Goal: Transaction & Acquisition: Purchase product/service

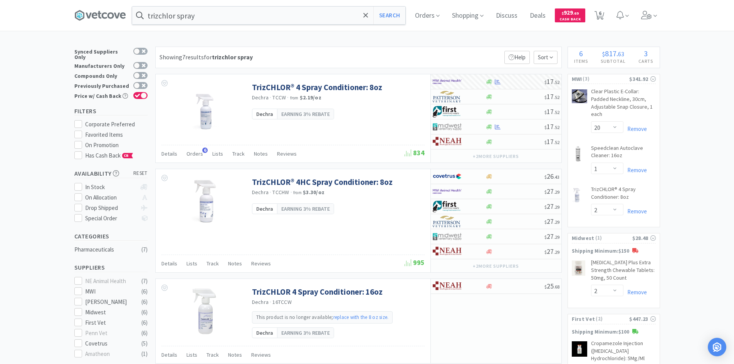
select select "20"
select select "1"
select select "2"
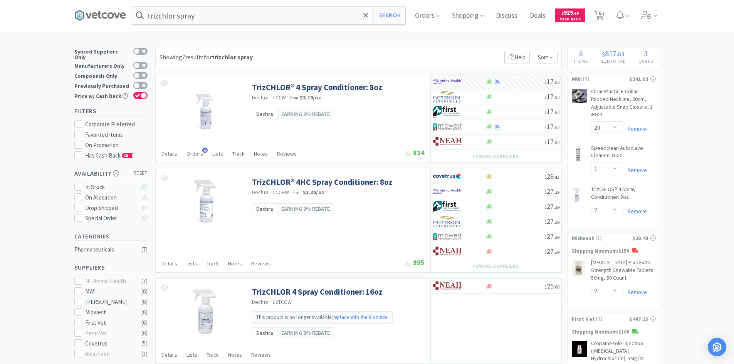
select select "3"
click at [222, 18] on input "trizchlor spray" at bounding box center [268, 16] width 273 height 18
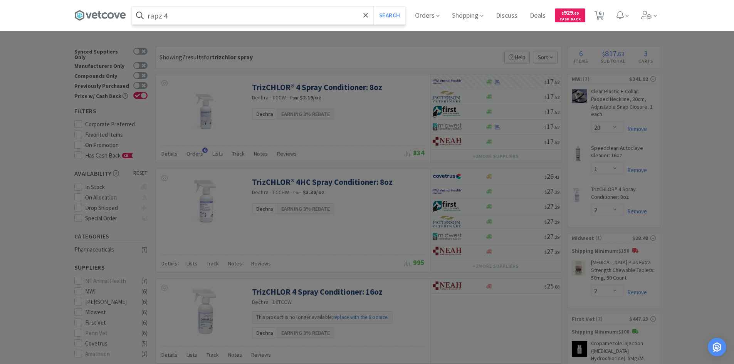
type input "rapz 4"
click at [373, 7] on button "Search" at bounding box center [389, 16] width 32 height 18
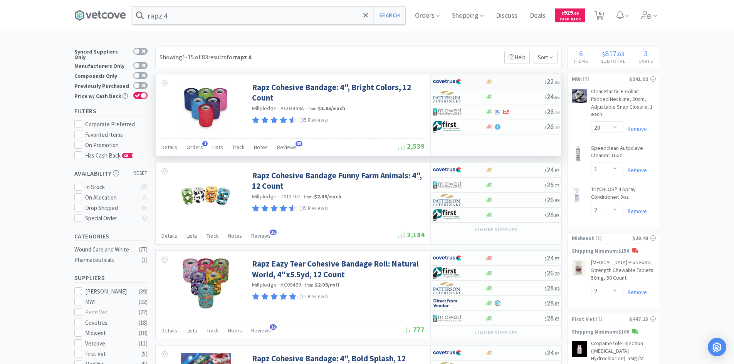
click at [467, 82] on div at bounding box center [453, 81] width 42 height 13
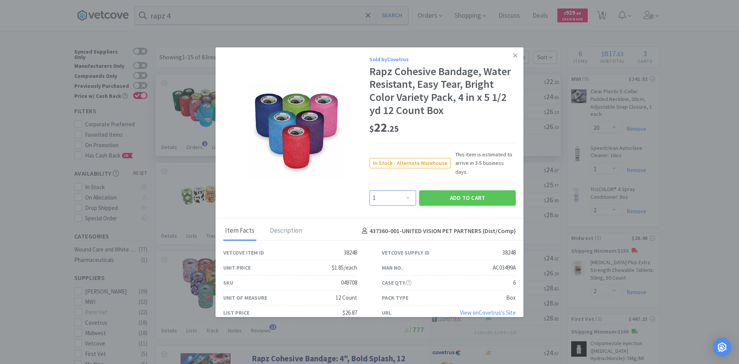
click at [408, 190] on select "Enter Quantity 1 2 3 4 5 6 7 8 9 10 11 12 13 14 15 16 17 18 19 20 Enter Quantity" at bounding box center [393, 197] width 47 height 15
select select "2"
click at [370, 190] on select "Enter Quantity 1 2 3 4 5 6 7 8 9 10 11 12 13 14 15 16 17 18 19 20 Enter Quantity" at bounding box center [393, 197] width 47 height 15
click at [428, 190] on button "Add to Cart" at bounding box center [467, 197] width 97 height 15
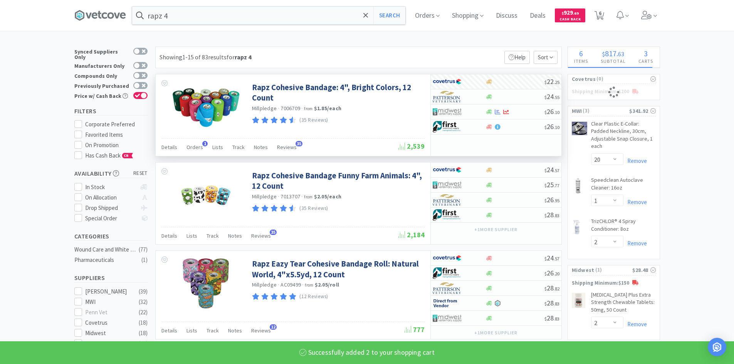
select select "2"
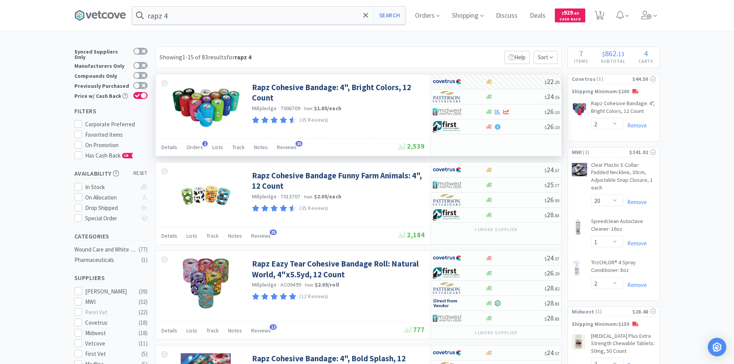
click at [332, 15] on input "rapz 4" at bounding box center [268, 16] width 273 height 18
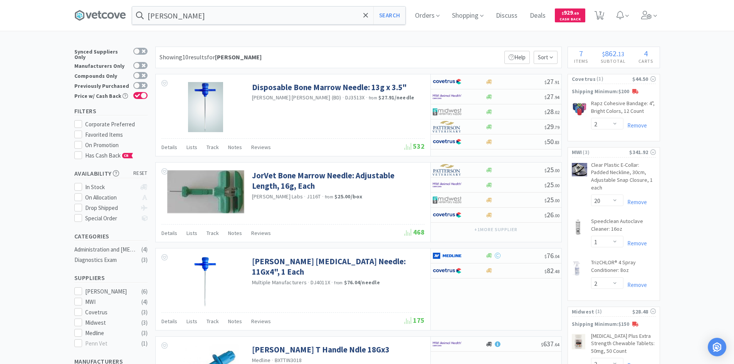
click at [282, 14] on input "[PERSON_NAME]" at bounding box center [268, 16] width 273 height 18
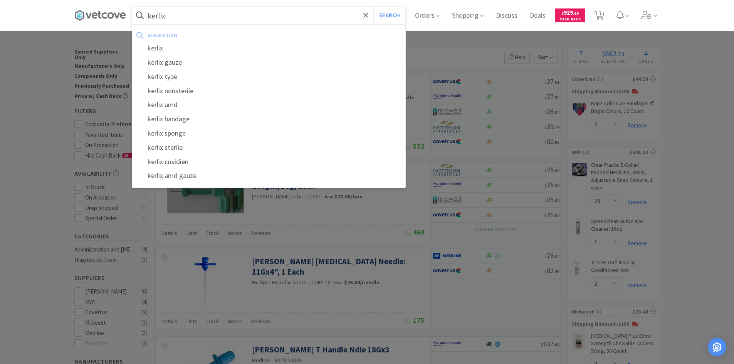
type input "kerlix"
click at [373, 7] on button "Search" at bounding box center [389, 16] width 32 height 18
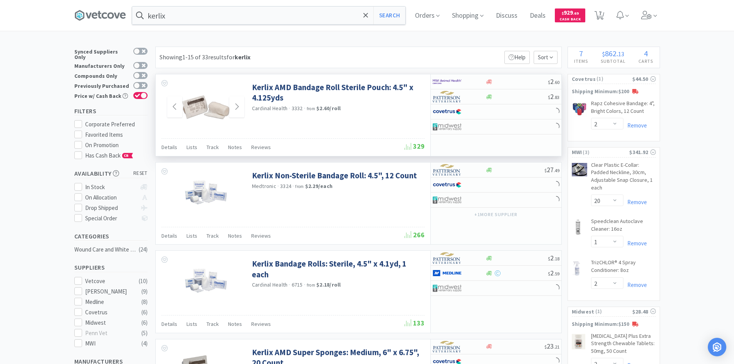
click at [216, 112] on img at bounding box center [206, 107] width 50 height 50
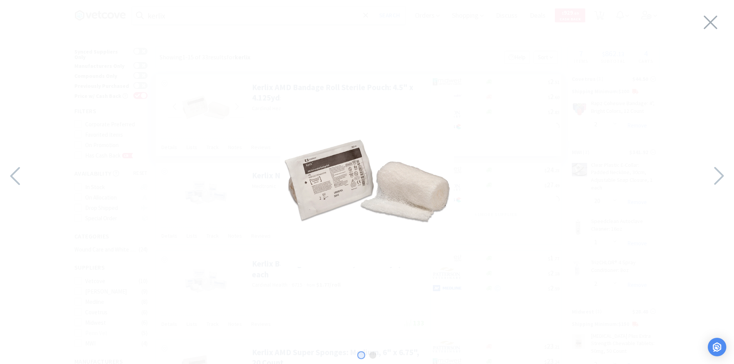
click at [418, 203] on img at bounding box center [366, 180] width 173 height 173
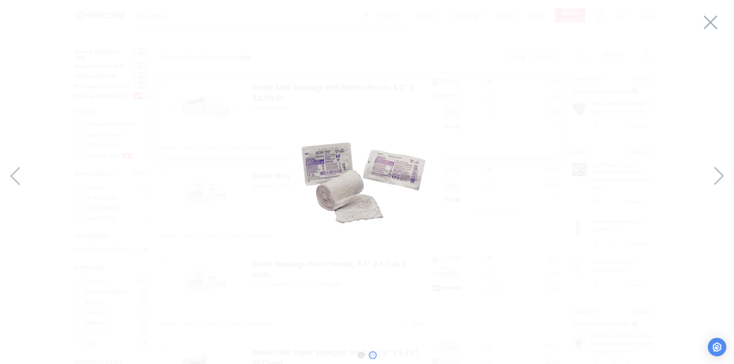
click at [360, 216] on img at bounding box center [367, 180] width 154 height 154
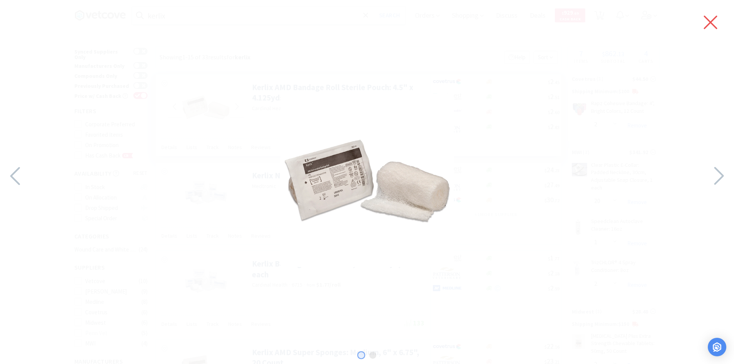
click at [713, 16] on icon at bounding box center [710, 23] width 16 height 22
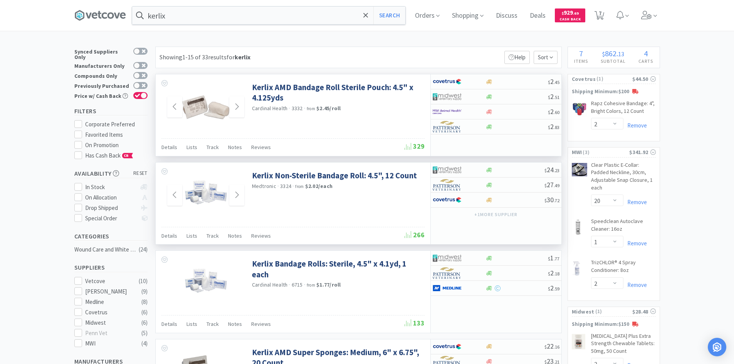
click at [214, 199] on img at bounding box center [206, 195] width 50 height 50
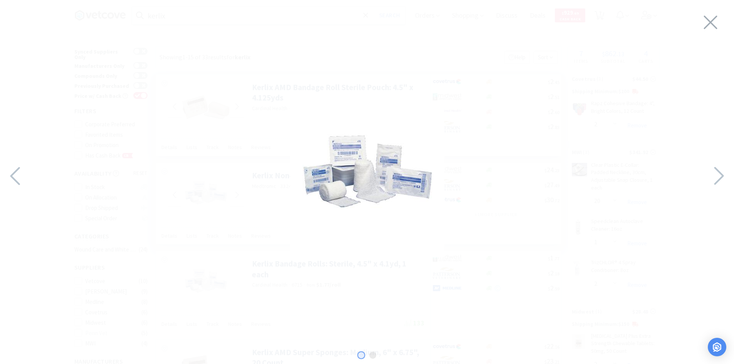
click at [344, 196] on img at bounding box center [367, 180] width 154 height 154
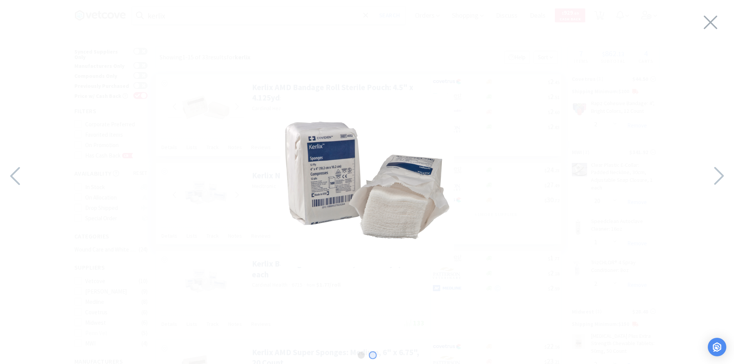
click at [375, 208] on img at bounding box center [366, 180] width 173 height 173
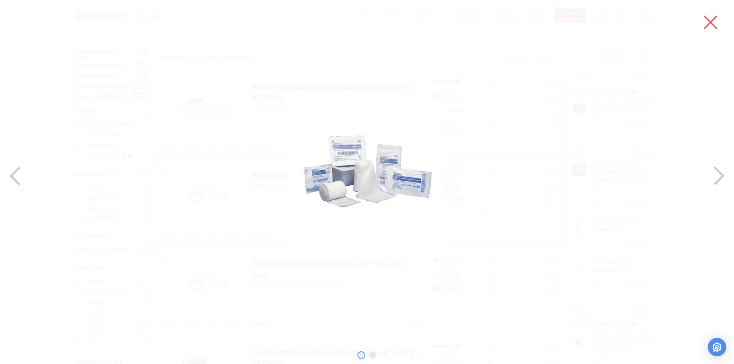
click at [708, 21] on icon at bounding box center [710, 22] width 13 height 13
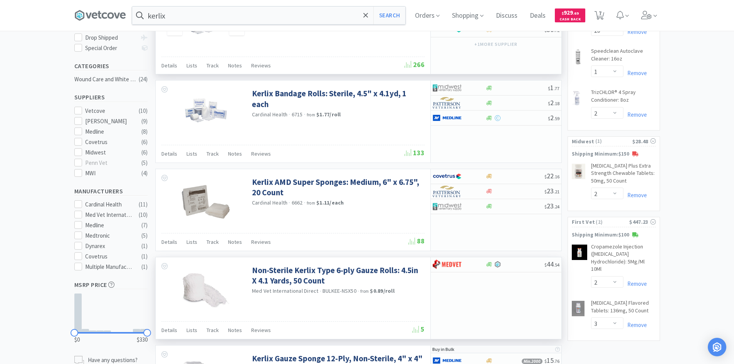
scroll to position [193, 0]
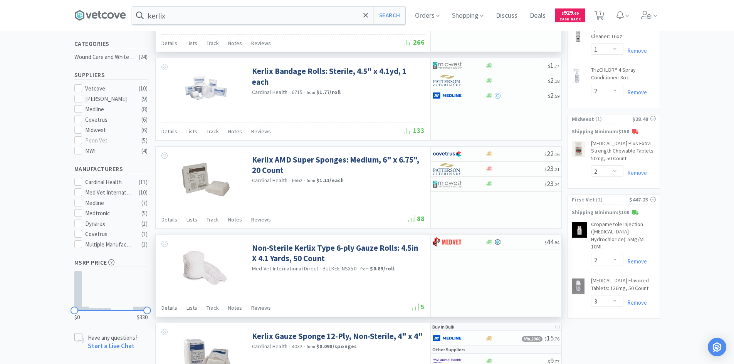
click at [208, 271] on img at bounding box center [206, 268] width 50 height 50
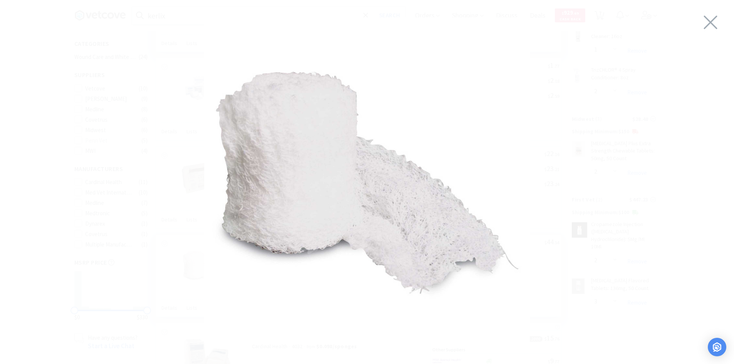
click at [714, 25] on icon at bounding box center [710, 22] width 13 height 13
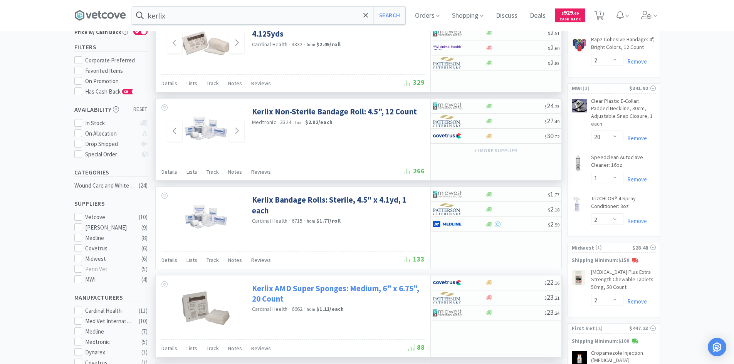
scroll to position [0, 0]
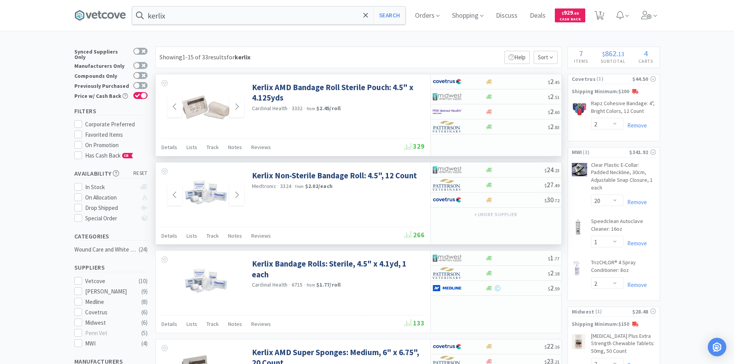
click at [210, 121] on img at bounding box center [206, 107] width 50 height 50
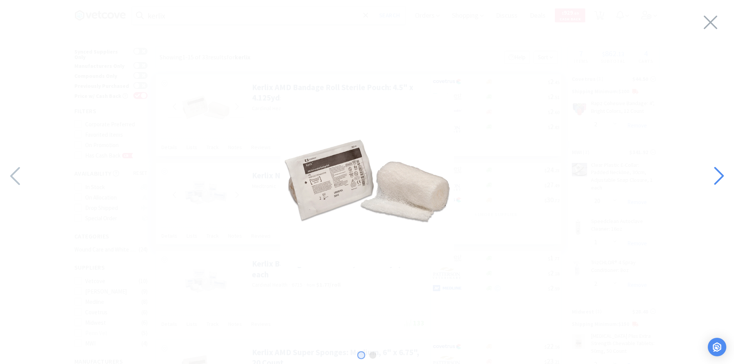
click at [709, 181] on div at bounding box center [718, 176] width 32 height 27
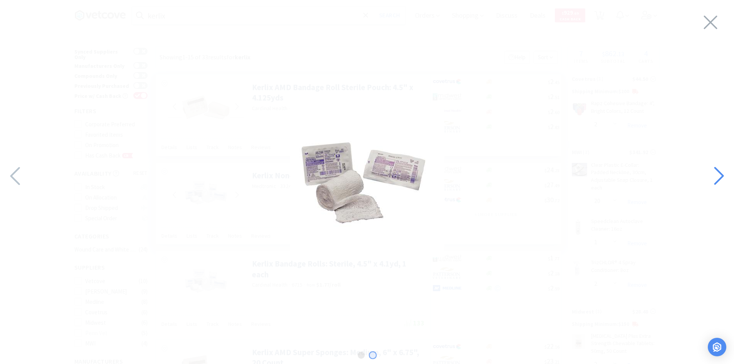
click at [709, 181] on div at bounding box center [718, 176] width 32 height 27
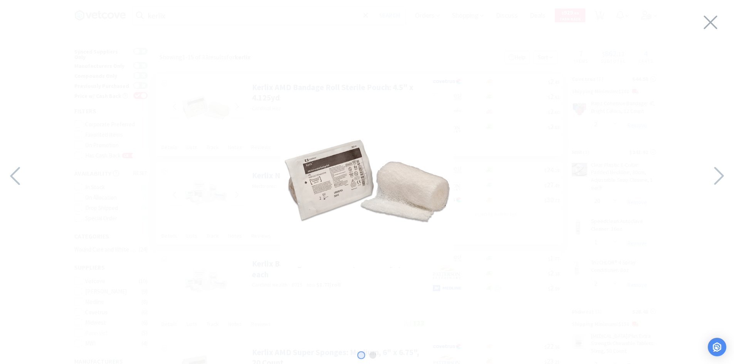
click at [407, 198] on img at bounding box center [366, 180] width 173 height 173
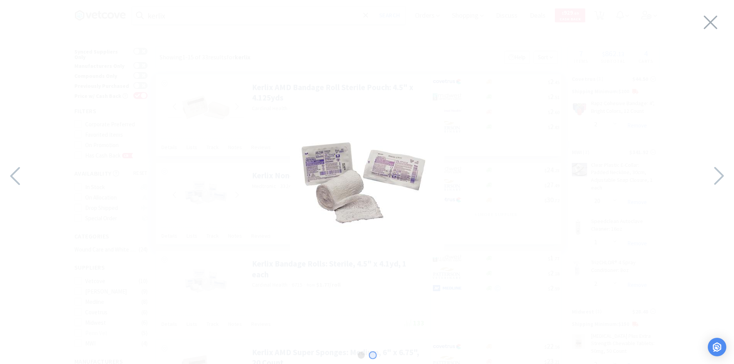
click at [411, 196] on img at bounding box center [367, 180] width 154 height 154
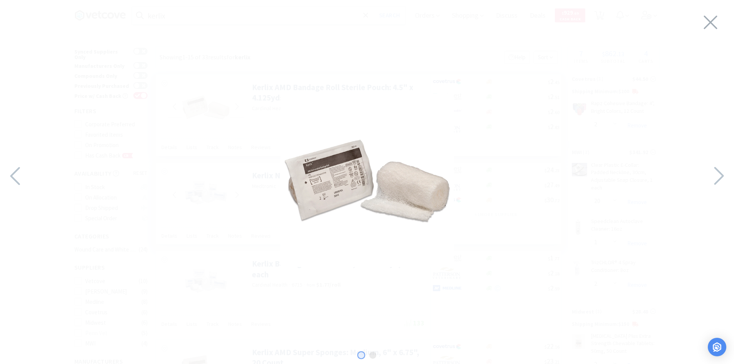
click at [421, 204] on img at bounding box center [366, 180] width 173 height 173
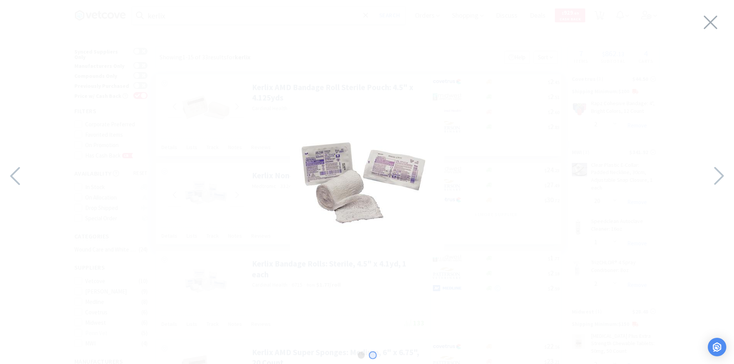
click at [719, 30] on div at bounding box center [367, 180] width 734 height 345
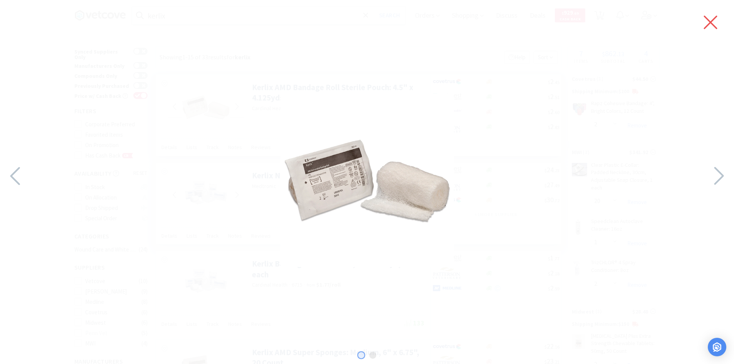
click at [713, 22] on icon at bounding box center [710, 23] width 16 height 22
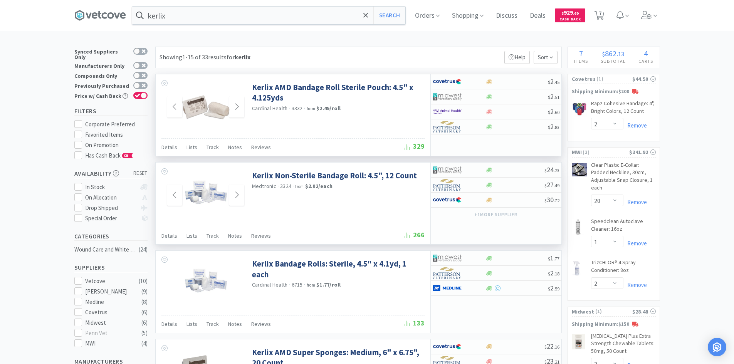
click at [220, 109] on img at bounding box center [206, 107] width 50 height 50
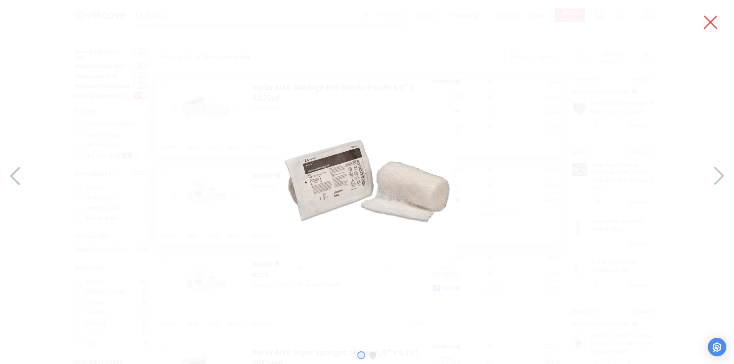
click at [715, 19] on icon at bounding box center [710, 23] width 16 height 22
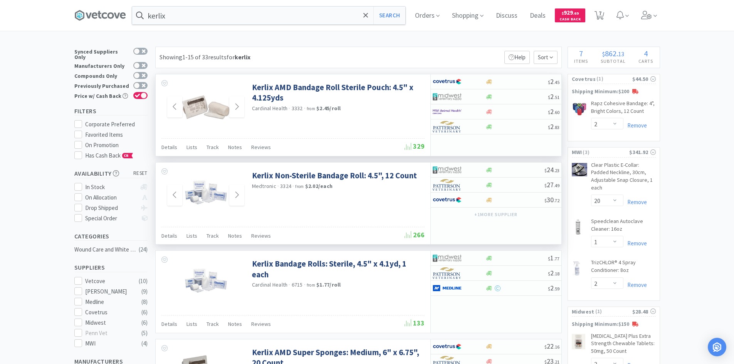
click at [211, 189] on img at bounding box center [206, 195] width 50 height 50
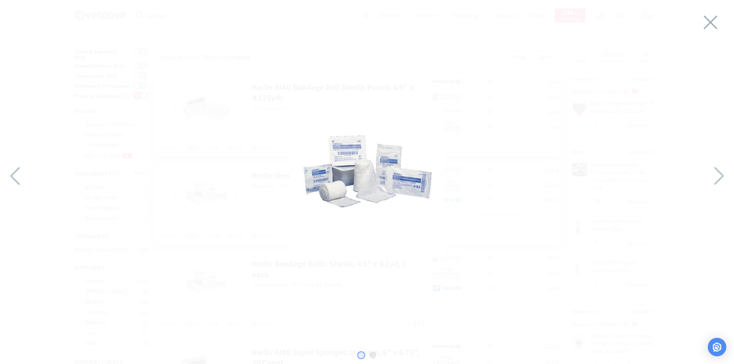
click at [726, 15] on div at bounding box center [367, 180] width 734 height 345
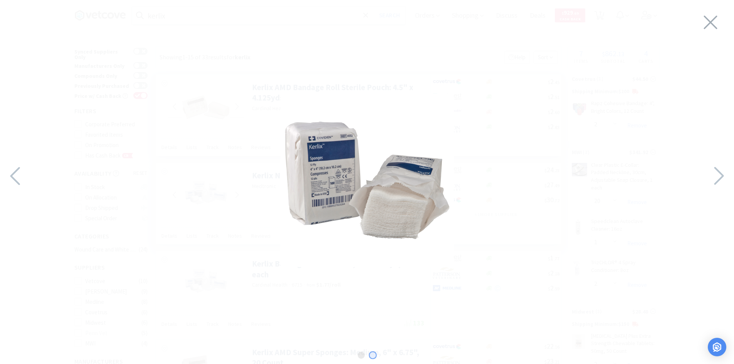
drag, startPoint x: 725, startPoint y: 16, endPoint x: 723, endPoint y: 20, distance: 4.0
click at [725, 16] on div at bounding box center [367, 180] width 734 height 345
click at [719, 22] on div at bounding box center [367, 180] width 734 height 345
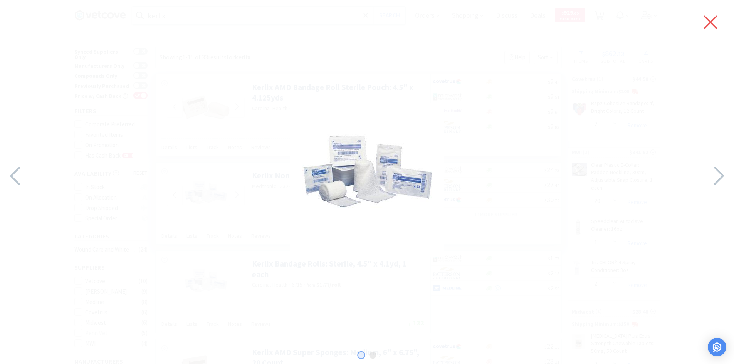
click at [712, 19] on icon at bounding box center [710, 23] width 16 height 22
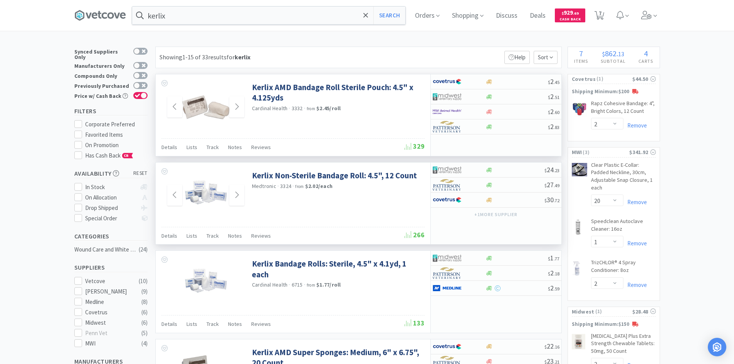
click at [208, 199] on img at bounding box center [206, 195] width 50 height 50
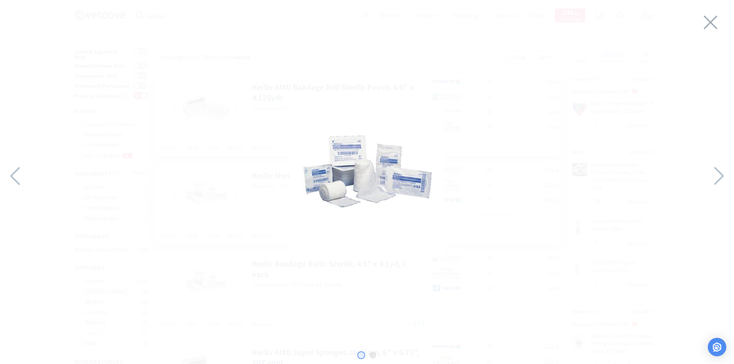
click at [346, 194] on img at bounding box center [367, 180] width 154 height 154
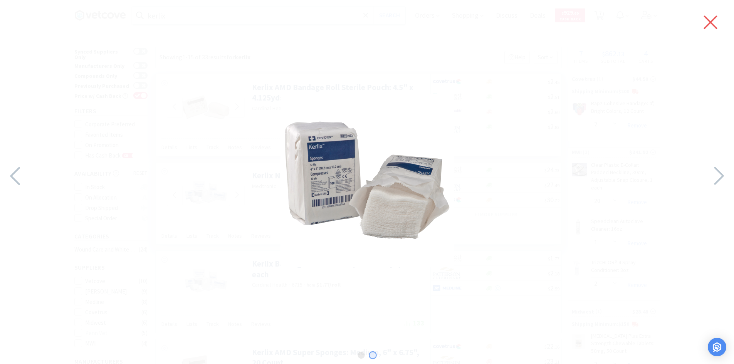
click at [717, 20] on icon at bounding box center [710, 23] width 16 height 22
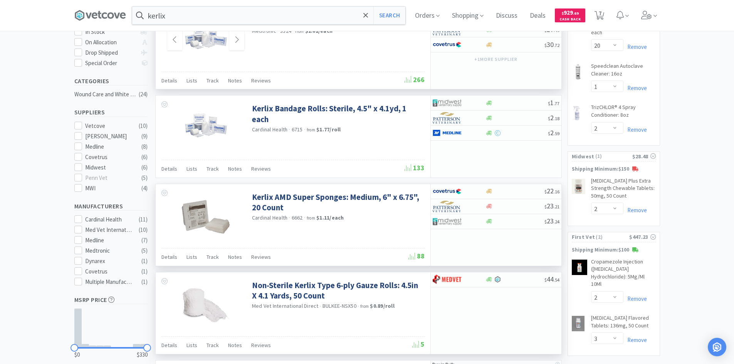
scroll to position [193, 0]
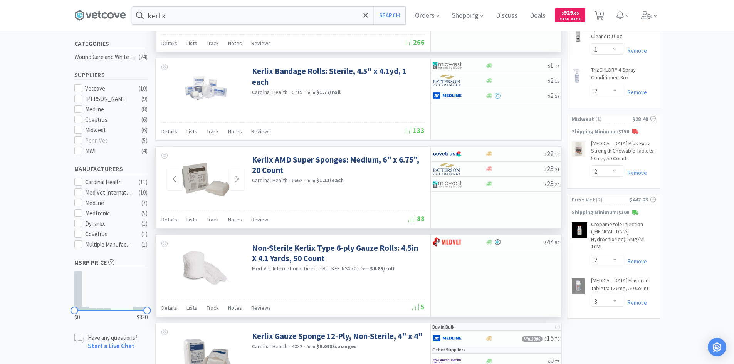
click at [225, 185] on img at bounding box center [206, 179] width 50 height 50
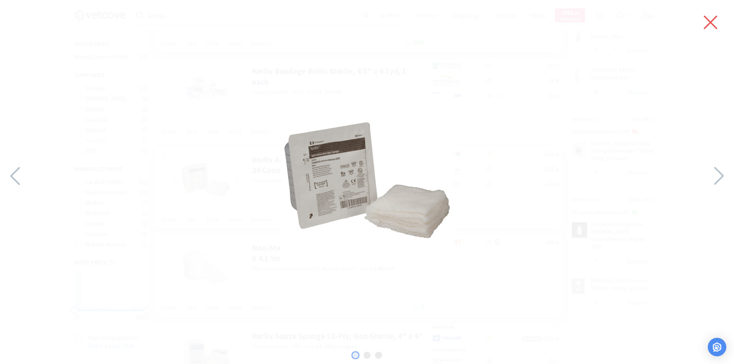
click at [714, 22] on icon at bounding box center [710, 23] width 16 height 22
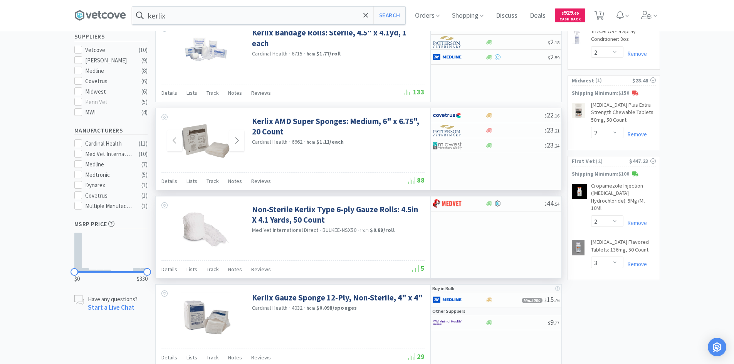
scroll to position [0, 0]
